Goal: Navigation & Orientation: Find specific page/section

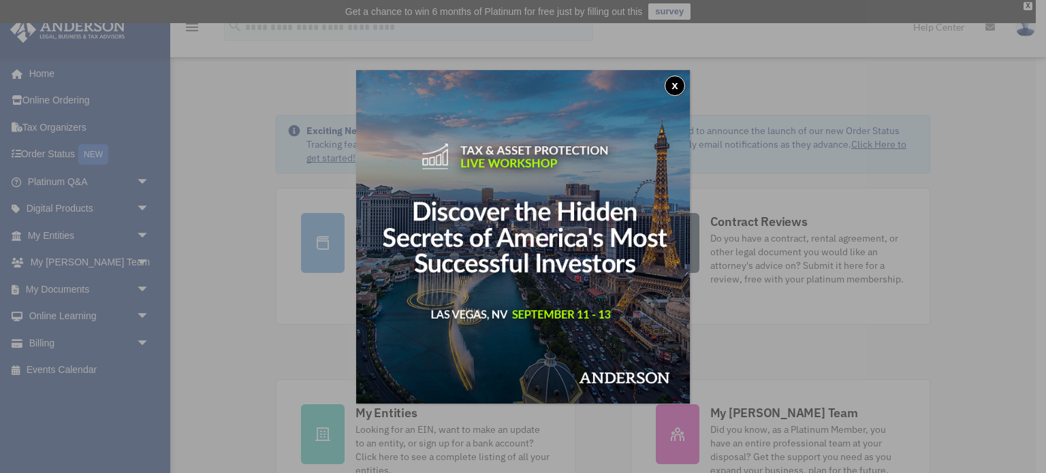
click at [675, 86] on button "x" at bounding box center [674, 86] width 20 height 20
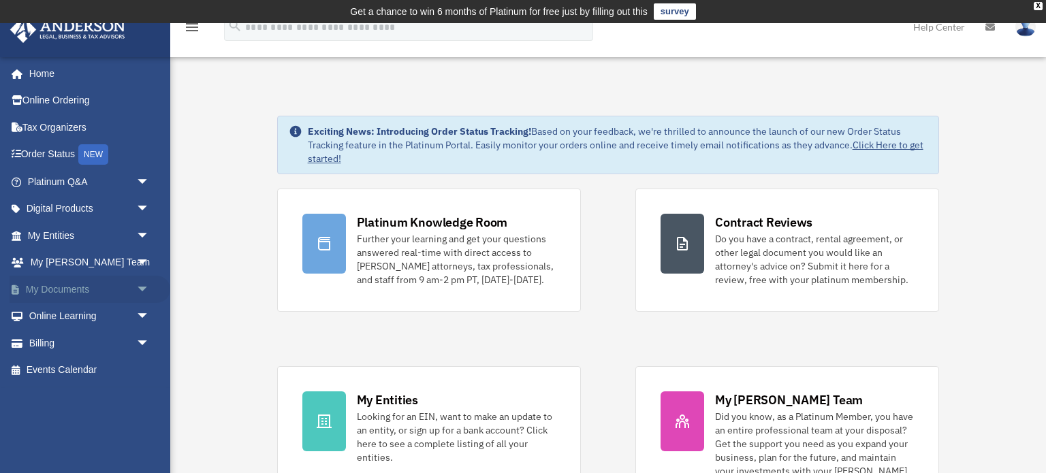
click at [48, 286] on link "My Documents arrow_drop_down" at bounding box center [90, 289] width 161 height 27
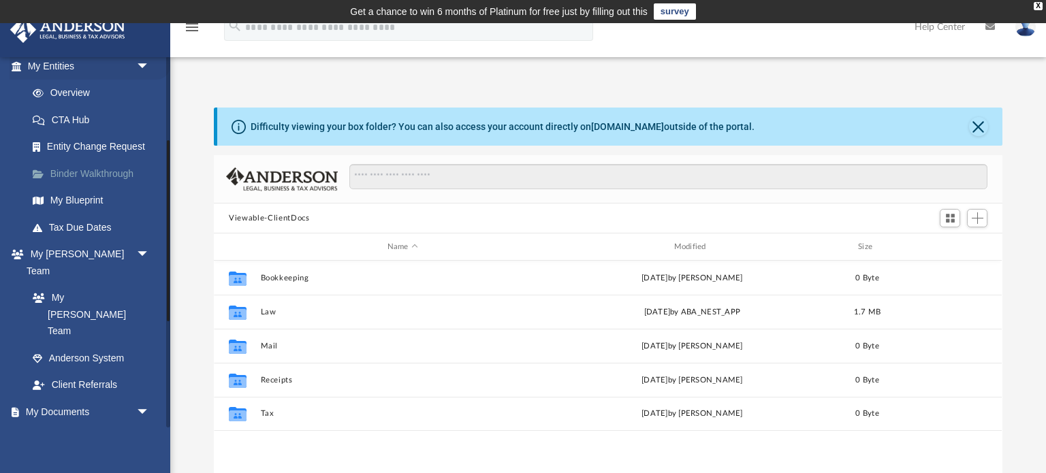
scroll to position [177, 0]
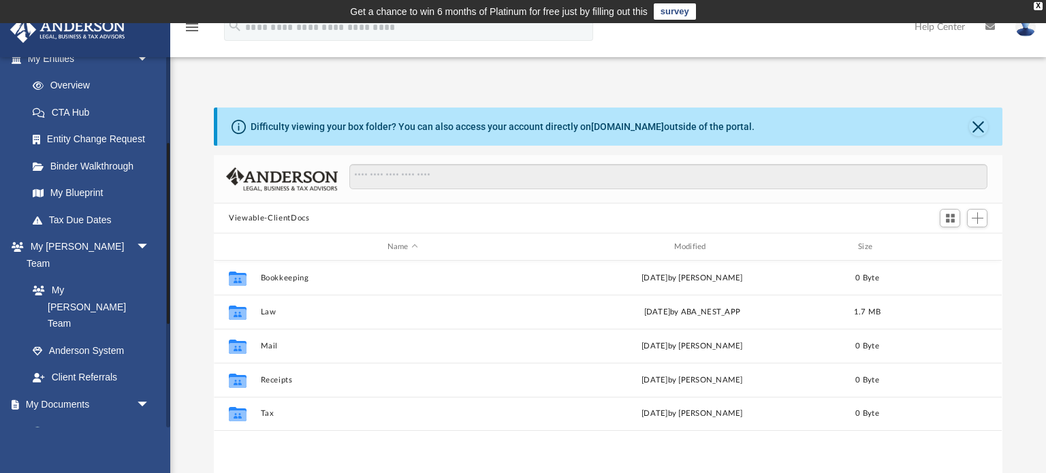
click at [64, 418] on link "Box" at bounding box center [94, 431] width 151 height 27
click at [57, 418] on link "Box" at bounding box center [94, 431] width 151 height 27
click at [59, 418] on link "Box" at bounding box center [94, 431] width 151 height 27
click at [89, 418] on link "Box" at bounding box center [94, 431] width 151 height 27
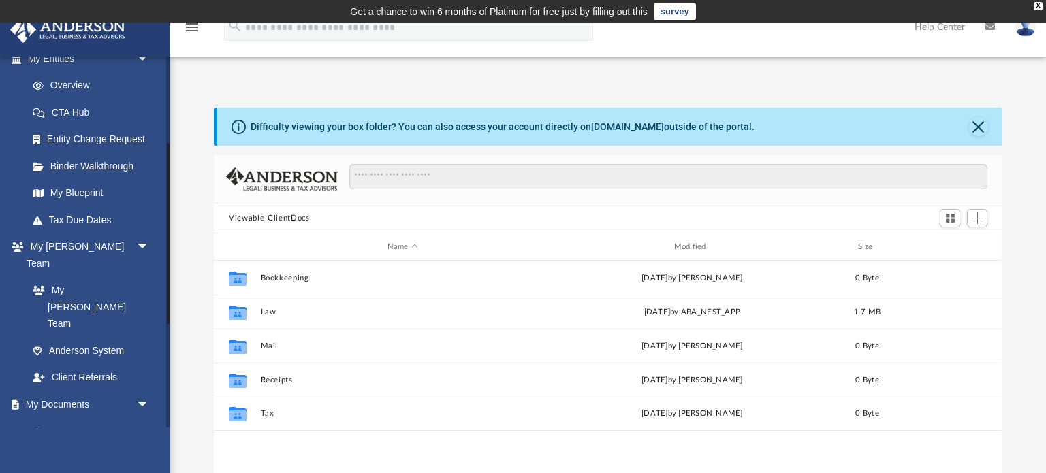
click at [89, 418] on link "Box" at bounding box center [94, 431] width 151 height 27
click at [63, 418] on link "Box" at bounding box center [94, 431] width 151 height 27
click at [19, 418] on link "Box" at bounding box center [94, 431] width 151 height 27
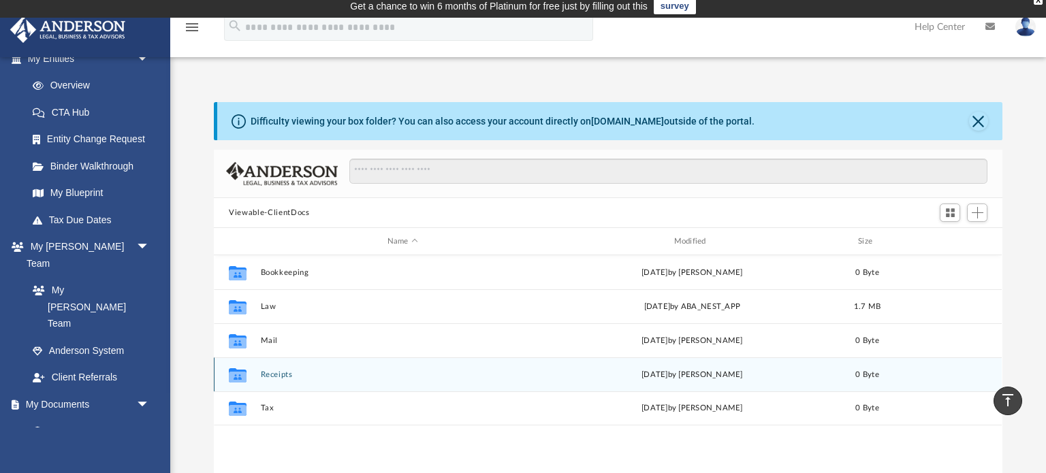
scroll to position [0, 0]
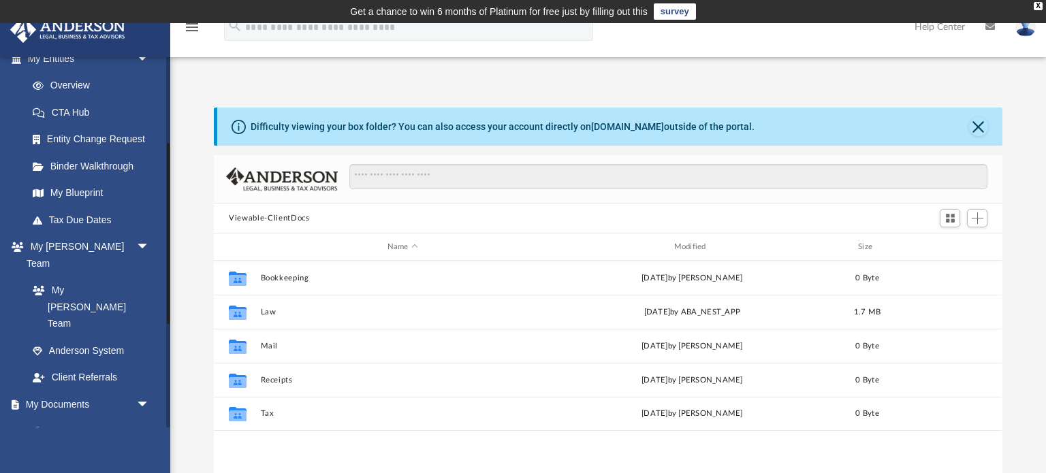
click at [71, 418] on link "Box" at bounding box center [94, 431] width 151 height 27
click at [58, 418] on link "Box" at bounding box center [94, 431] width 151 height 27
click at [136, 391] on span "arrow_drop_down" at bounding box center [149, 405] width 27 height 28
click at [136, 391] on span "arrow_drop_up" at bounding box center [149, 405] width 27 height 28
click at [65, 418] on link "Box" at bounding box center [94, 431] width 151 height 27
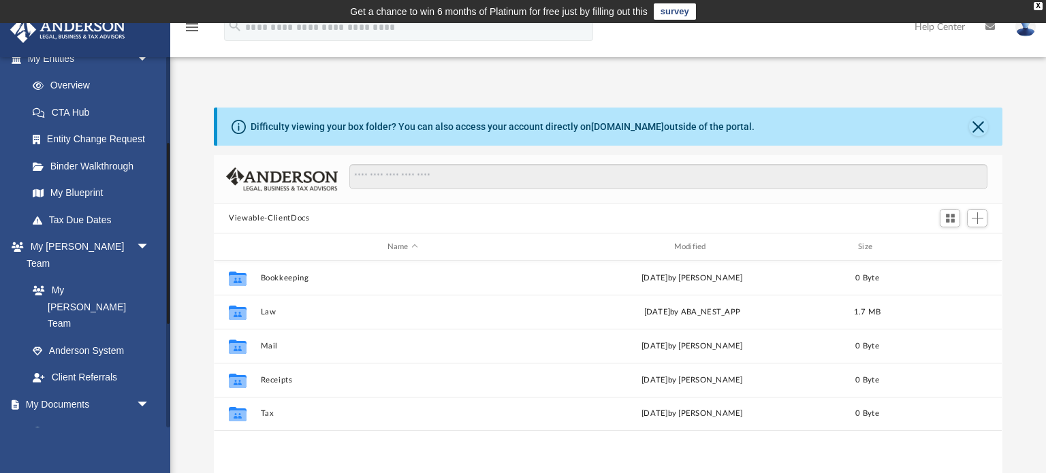
click at [65, 418] on link "Box" at bounding box center [94, 431] width 151 height 27
click at [49, 418] on link "Box" at bounding box center [94, 431] width 151 height 27
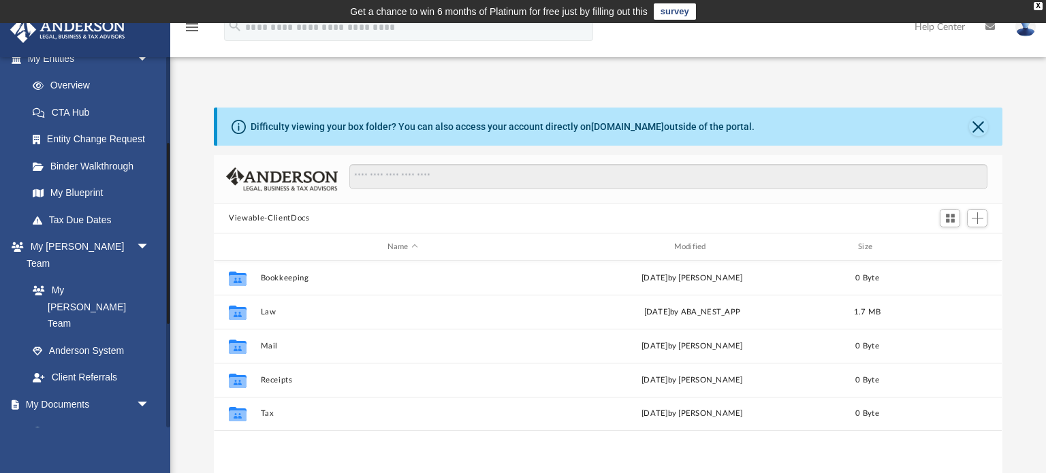
click at [52, 418] on link "Box" at bounding box center [94, 431] width 151 height 27
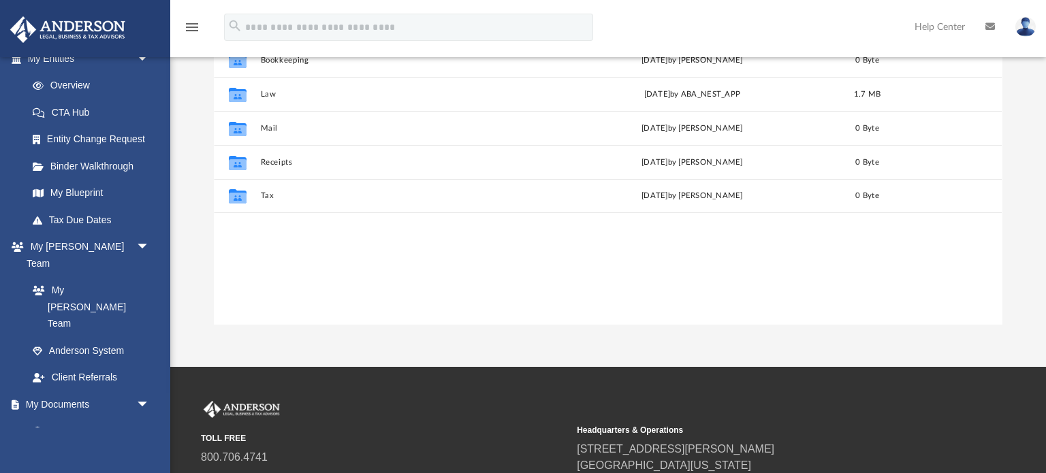
click at [666, 45] on div "menu search Site Menu add [EMAIL_ADDRESS][DOMAIN_NAME] My Profile Reset Passwor…" at bounding box center [522, 33] width 1025 height 46
